Goal: Task Accomplishment & Management: Manage account settings

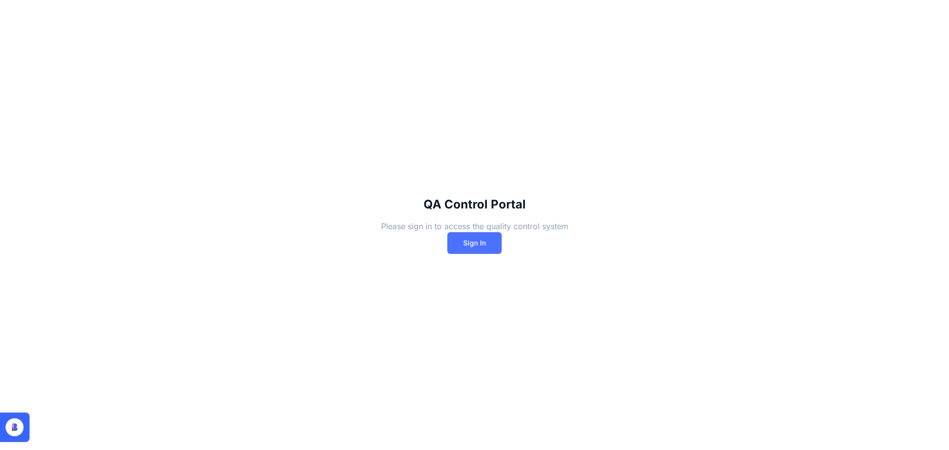
click at [482, 239] on button "Sign In" at bounding box center [474, 243] width 54 height 22
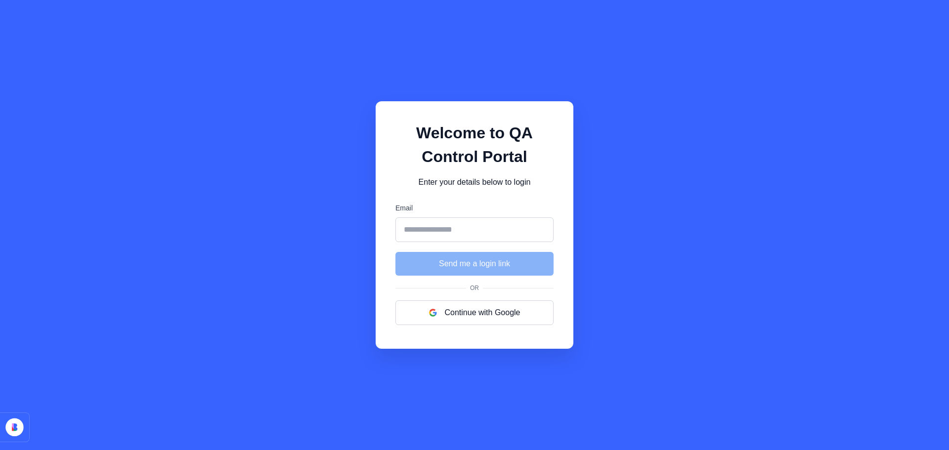
click at [468, 226] on input "Email" at bounding box center [474, 229] width 158 height 25
type input "**********"
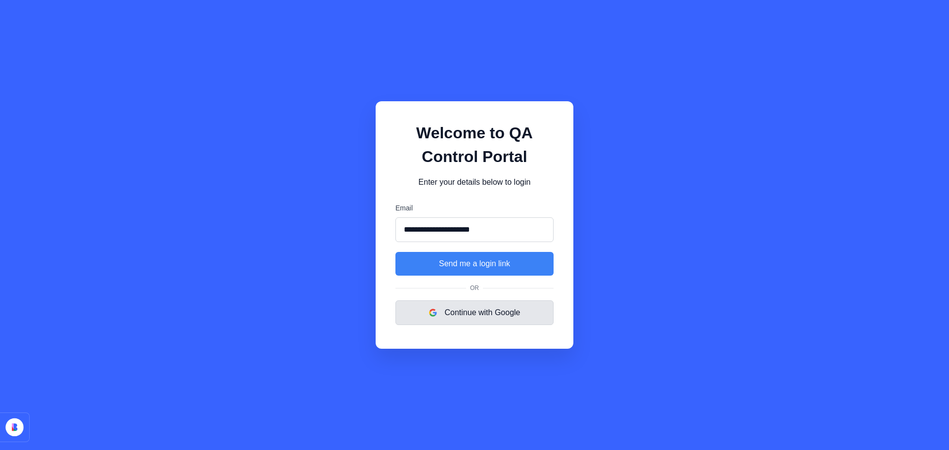
click at [471, 309] on button "Continue with Google" at bounding box center [474, 312] width 158 height 25
